Goal: Check status: Check status

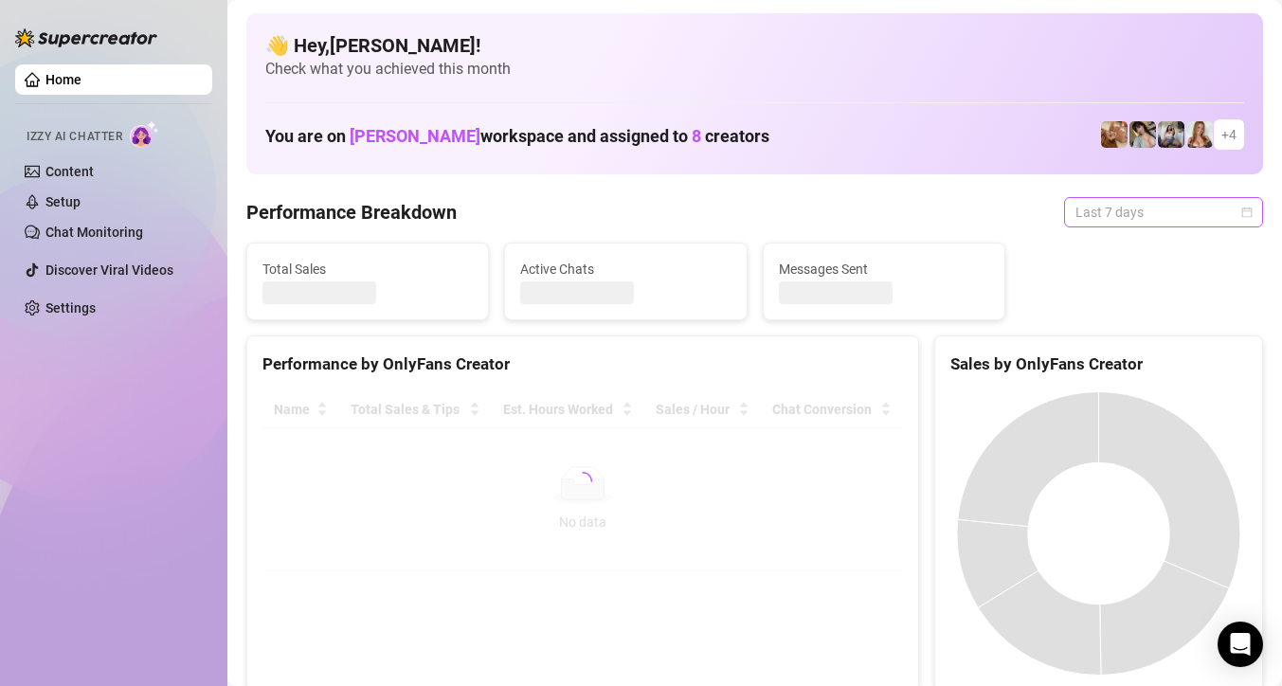
click at [1116, 219] on span "Last 7 days" at bounding box center [1163, 212] width 176 height 28
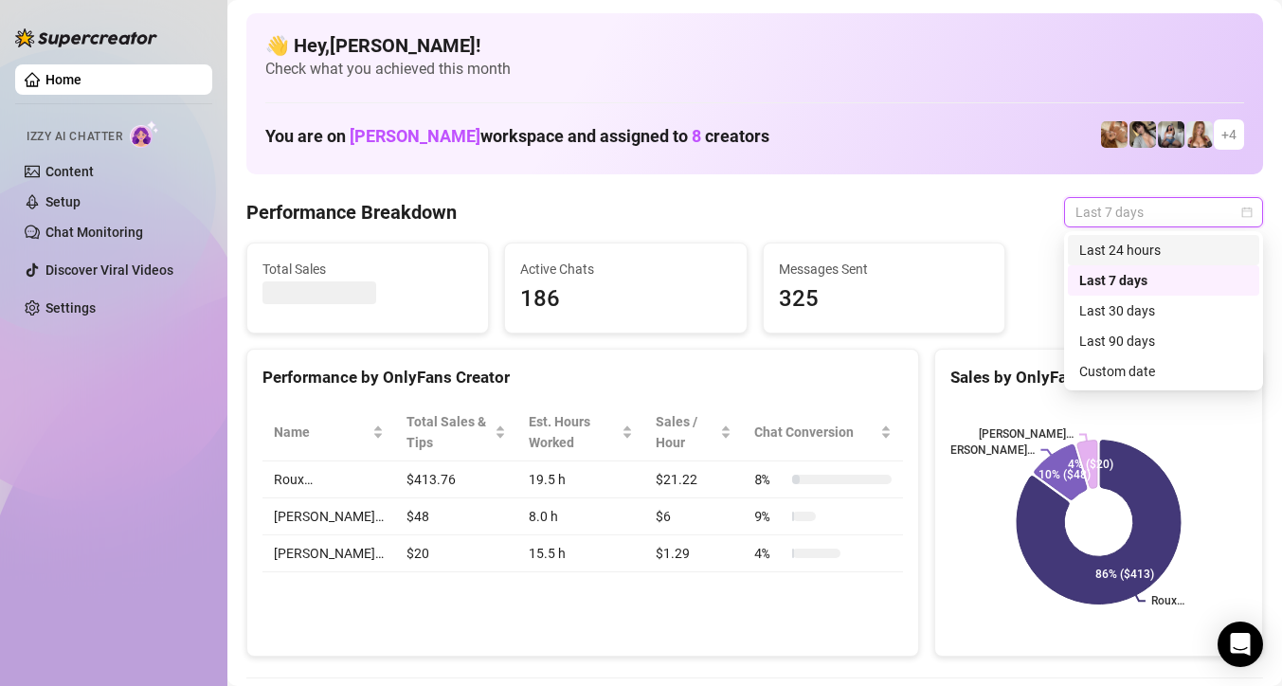
click at [1110, 249] on div "Last 24 hours" at bounding box center [1163, 250] width 169 height 21
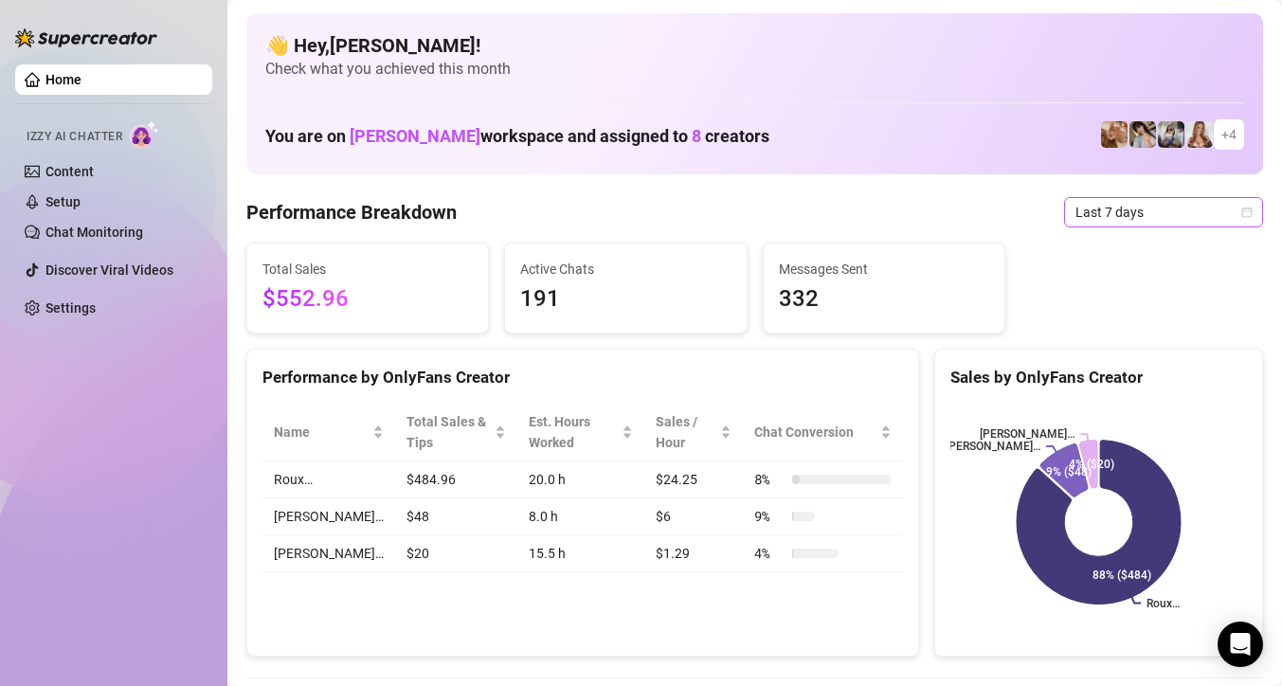
click at [1108, 223] on span "Last 7 days" at bounding box center [1163, 212] width 176 height 28
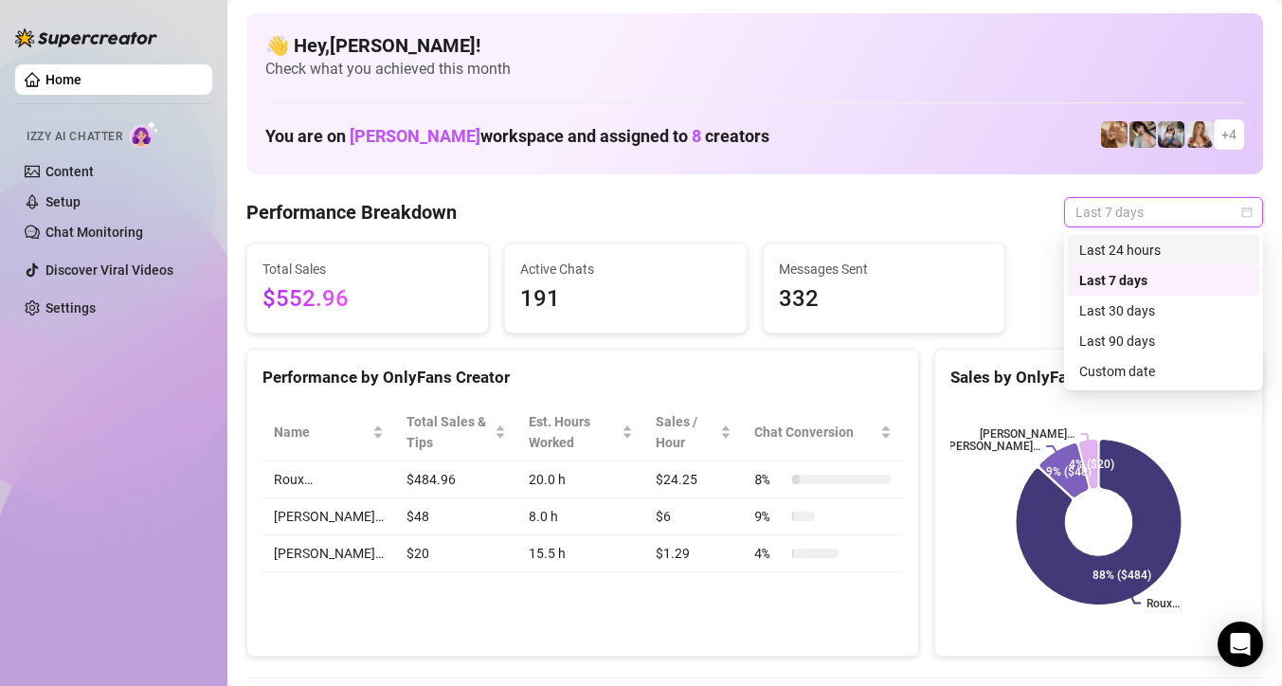
click at [1107, 245] on div "Last 24 hours" at bounding box center [1163, 250] width 169 height 21
